Goal: Transaction & Acquisition: Purchase product/service

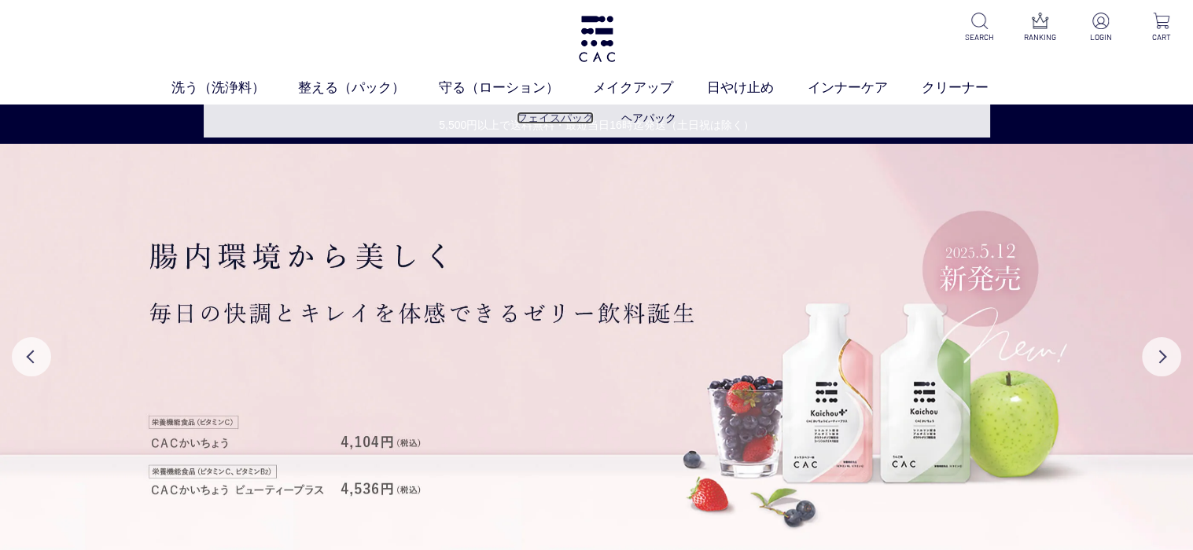
click at [566, 116] on link "フェイスパック" at bounding box center [555, 118] width 77 height 13
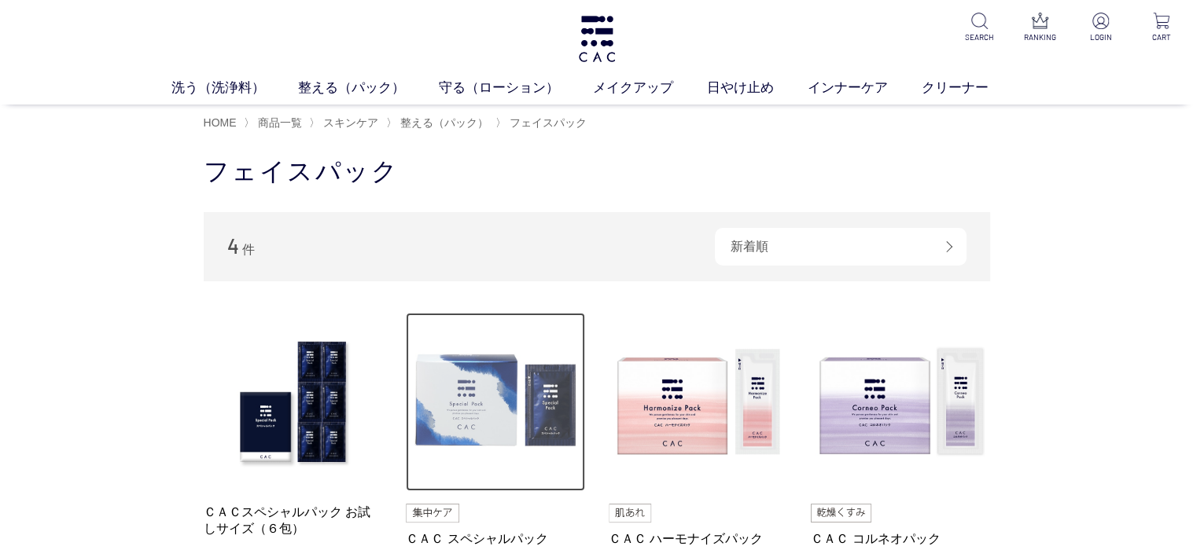
click at [515, 395] on img at bounding box center [495, 402] width 179 height 179
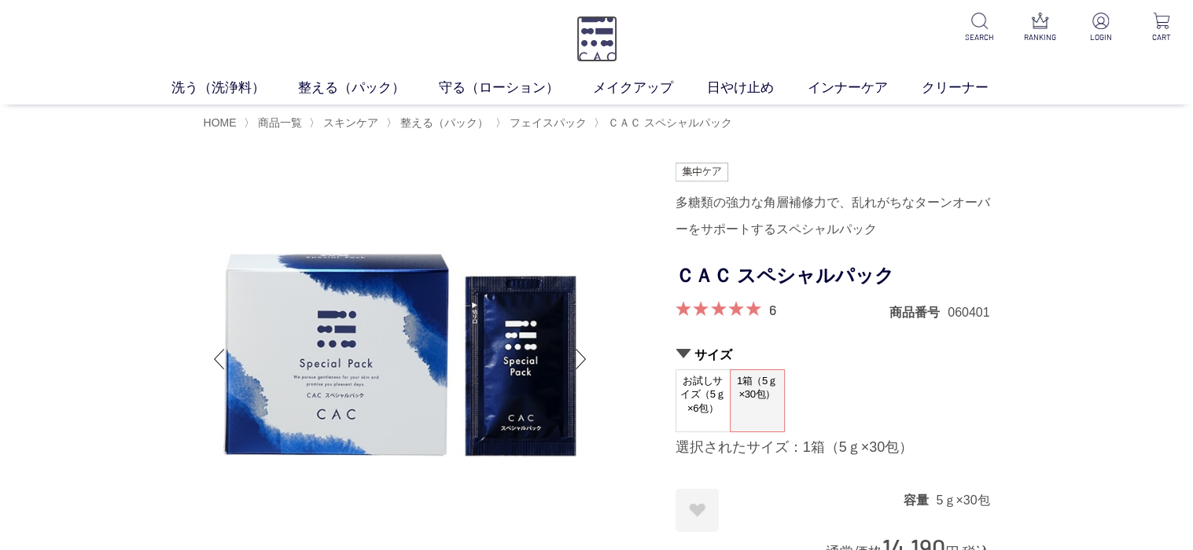
click at [615, 39] on img at bounding box center [596, 39] width 41 height 46
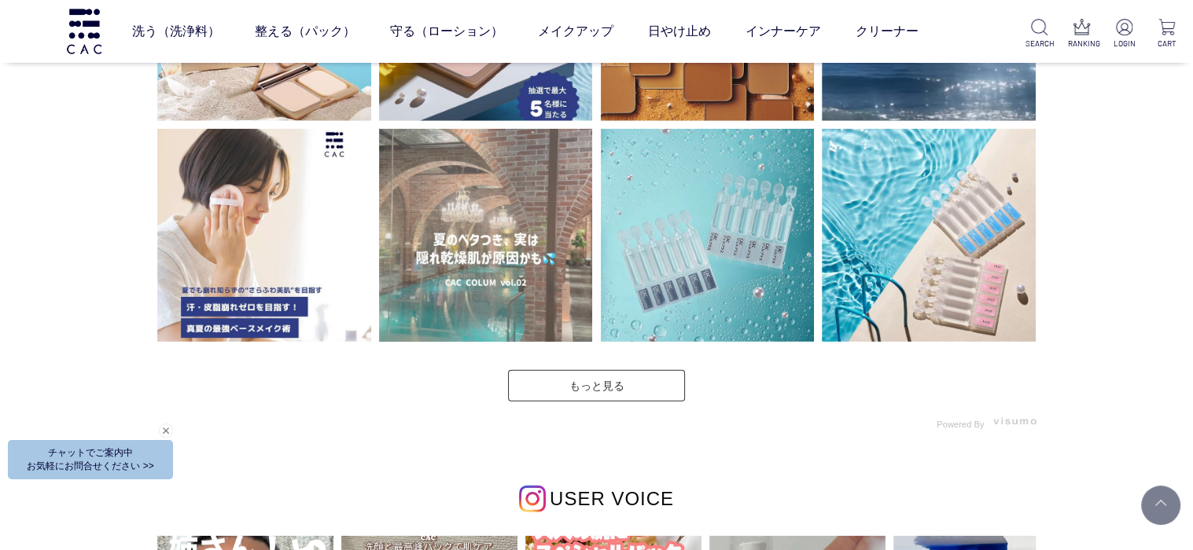
scroll to position [3695, 0]
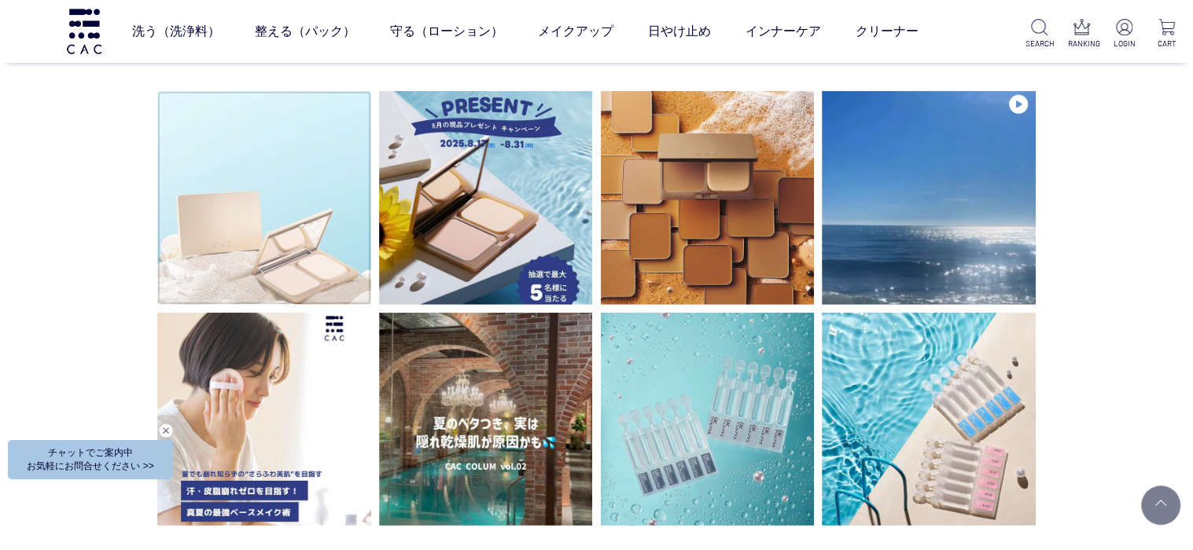
click at [267, 219] on img at bounding box center [264, 198] width 214 height 214
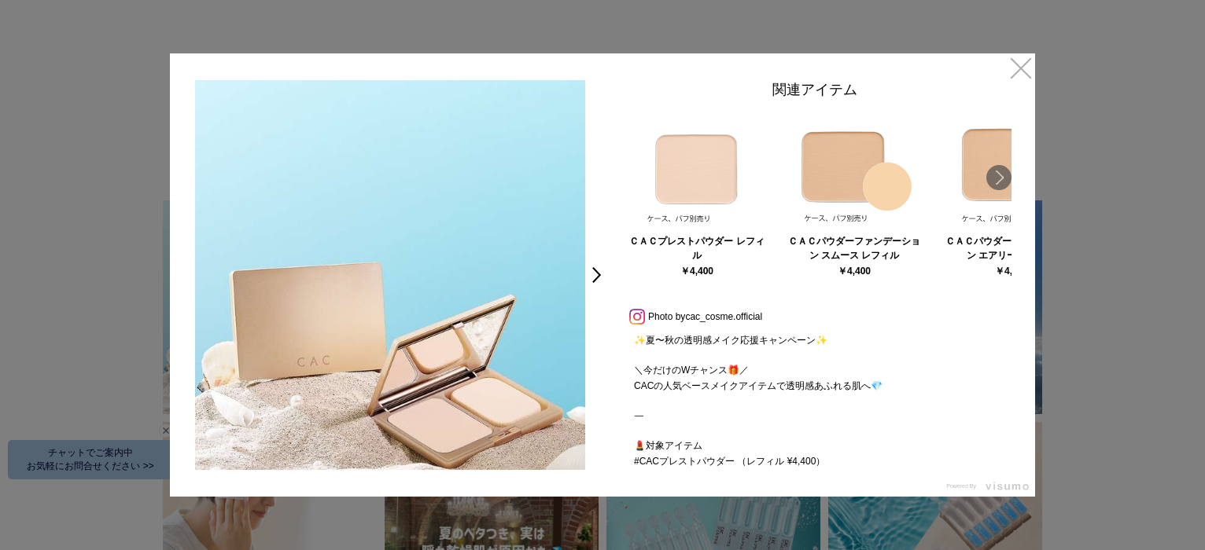
click at [82, 218] on div at bounding box center [602, 275] width 1205 height 550
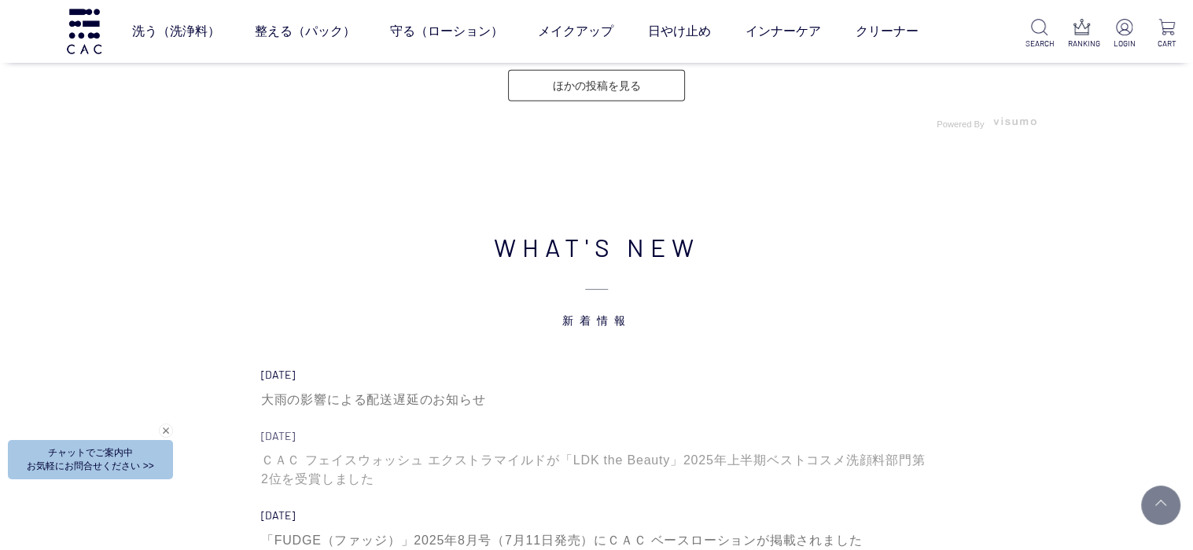
scroll to position [4796, 0]
